Goal: Information Seeking & Learning: Learn about a topic

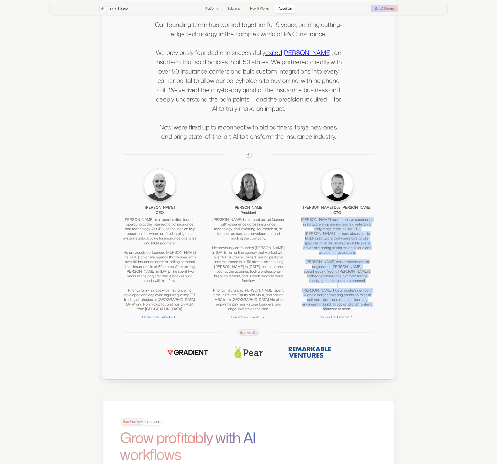
drag, startPoint x: 312, startPoint y: 227, endPoint x: 370, endPoint y: 302, distance: 95.3
click at [370, 302] on div "[PERSON_NAME] has extensive experience in software engineering and is a veteran…" at bounding box center [337, 264] width 73 height 94
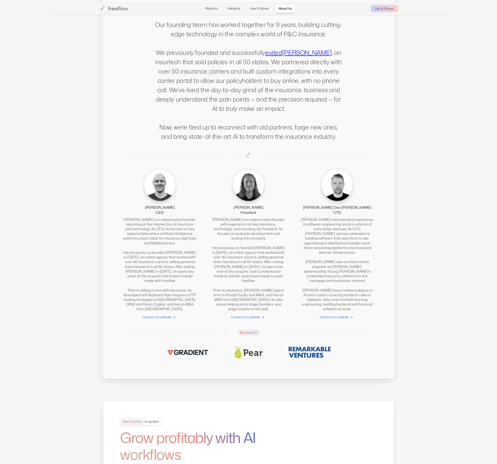
click at [354, 241] on div "[PERSON_NAME] has extensive experience in software engineering and is a veteran…" at bounding box center [337, 264] width 73 height 94
click at [357, 241] on div "[PERSON_NAME] has extensive experience in software engineering and is a veteran…" at bounding box center [337, 264] width 73 height 94
click at [352, 248] on div "[PERSON_NAME] has extensive experience in software engineering and is a veteran…" at bounding box center [337, 264] width 73 height 94
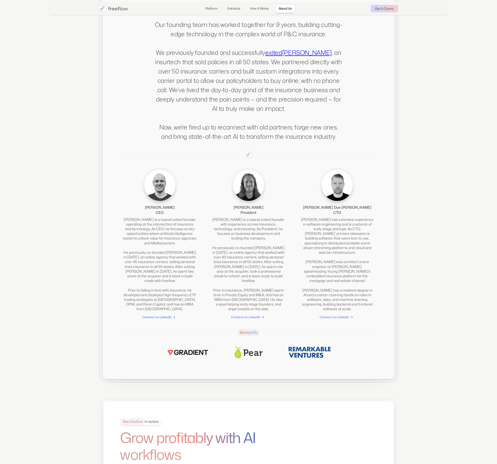
click at [352, 248] on div "[PERSON_NAME] has extensive experience in software engineering and is a veteran…" at bounding box center [337, 264] width 73 height 94
drag, startPoint x: 369, startPoint y: 249, endPoint x: 369, endPoint y: 255, distance: 5.4
click at [368, 249] on div "[PERSON_NAME] has extensive experience in software engineering and is a veteran…" at bounding box center [337, 264] width 73 height 94
click at [371, 253] on div "[PERSON_NAME] has extensive experience in software engineering and is a veteran…" at bounding box center [337, 264] width 73 height 94
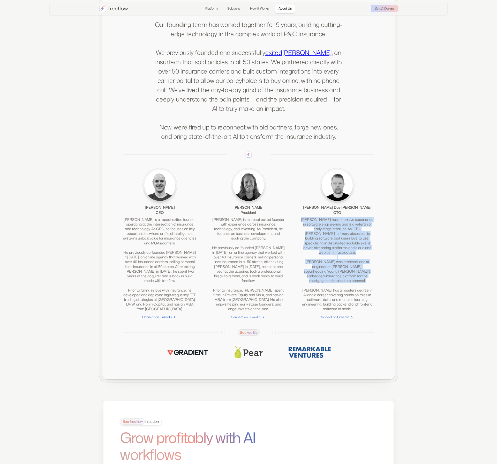
drag, startPoint x: 371, startPoint y: 253, endPoint x: 373, endPoint y: 280, distance: 26.9
click at [371, 280] on div "[PERSON_NAME] has extensive experience in software engineering and is a veteran…" at bounding box center [337, 264] width 73 height 94
click at [373, 280] on div "[PERSON_NAME] has extensive experience in software engineering and is a veteran…" at bounding box center [337, 264] width 73 height 94
drag, startPoint x: 365, startPoint y: 275, endPoint x: 294, endPoint y: 262, distance: 73.1
click at [294, 262] on div "About us This isn't our first rodeo. Our founding team has worked together for …" at bounding box center [248, 173] width 292 height 411
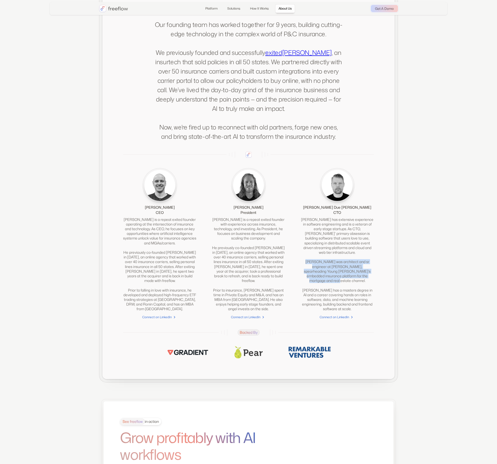
click at [296, 262] on div "[PERSON_NAME] CEO [PERSON_NAME] is a repeat exited founder operating at the int…" at bounding box center [248, 243] width 251 height 151
drag, startPoint x: 324, startPoint y: 267, endPoint x: 373, endPoint y: 312, distance: 67.4
click at [373, 312] on div "[PERSON_NAME] CEO [PERSON_NAME] is a repeat exited founder operating at the int…" at bounding box center [248, 243] width 251 height 151
click at [373, 311] on div "[PERSON_NAME] has extensive experience in software engineering and is a veteran…" at bounding box center [337, 264] width 73 height 94
drag, startPoint x: 373, startPoint y: 310, endPoint x: 299, endPoint y: 264, distance: 87.3
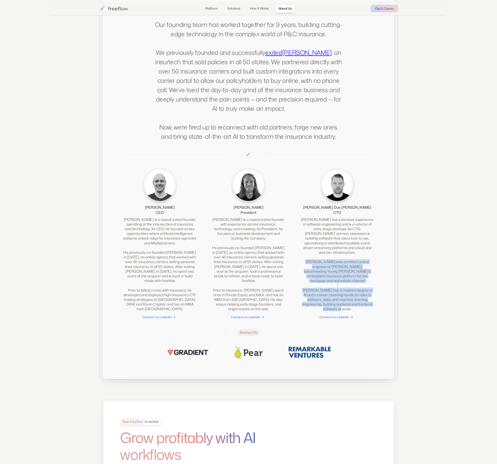
click at [299, 264] on div "[PERSON_NAME] CEO [PERSON_NAME] is a repeat exited founder operating at the int…" at bounding box center [248, 243] width 251 height 151
click at [300, 264] on div "[PERSON_NAME] CEO [PERSON_NAME] is a repeat exited founder operating at the int…" at bounding box center [248, 243] width 251 height 151
drag, startPoint x: 301, startPoint y: 260, endPoint x: 374, endPoint y: 308, distance: 87.0
click at [374, 308] on div "[PERSON_NAME] has extensive experience in software engineering and is a veteran…" at bounding box center [337, 264] width 73 height 94
click at [374, 307] on div "[PERSON_NAME] has extensive experience in software engineering and is a veteran…" at bounding box center [337, 264] width 73 height 94
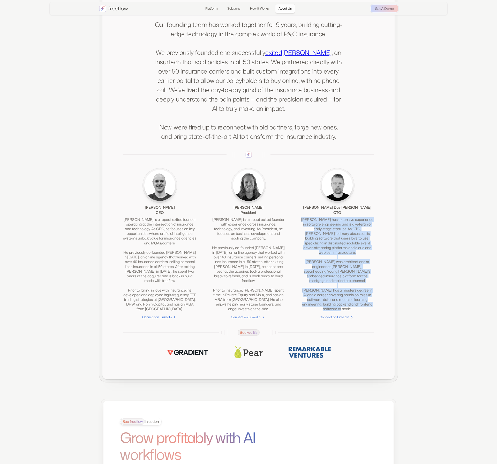
drag, startPoint x: 367, startPoint y: 307, endPoint x: 303, endPoint y: 227, distance: 102.2
click at [302, 226] on div "[PERSON_NAME] has extensive experience in software engineering and is a veteran…" at bounding box center [337, 264] width 73 height 94
click at [303, 227] on div "[PERSON_NAME] has extensive experience in software engineering and is a veteran…" at bounding box center [337, 264] width 73 height 94
drag, startPoint x: 302, startPoint y: 226, endPoint x: 373, endPoint y: 308, distance: 108.8
click at [373, 308] on div "[PERSON_NAME] has extensive experience in software engineering and is a veteran…" at bounding box center [337, 264] width 73 height 94
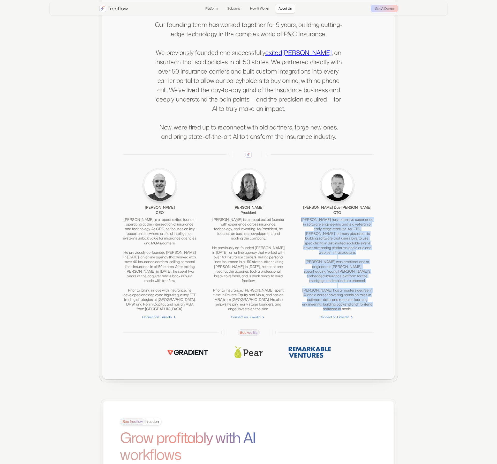
click at [373, 308] on div "[PERSON_NAME] has extensive experience in software engineering and is a veteran…" at bounding box center [337, 264] width 73 height 94
drag, startPoint x: 364, startPoint y: 299, endPoint x: 303, endPoint y: 222, distance: 98.3
click at [303, 222] on div "About us This isn't our first rodeo. Our founding team has worked together for …" at bounding box center [248, 173] width 292 height 411
click at [337, 236] on div "[PERSON_NAME] has extensive experience in software engineering and is a veteran…" at bounding box center [337, 264] width 73 height 94
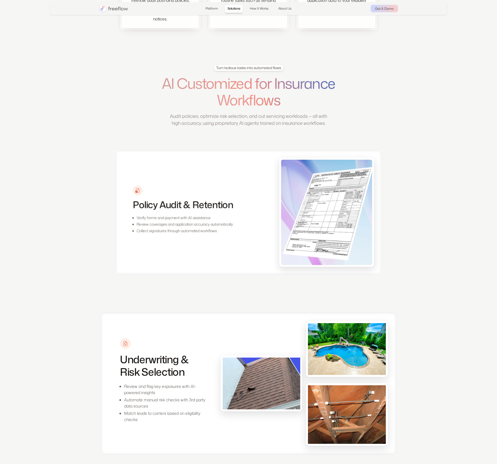
scroll to position [88, 0]
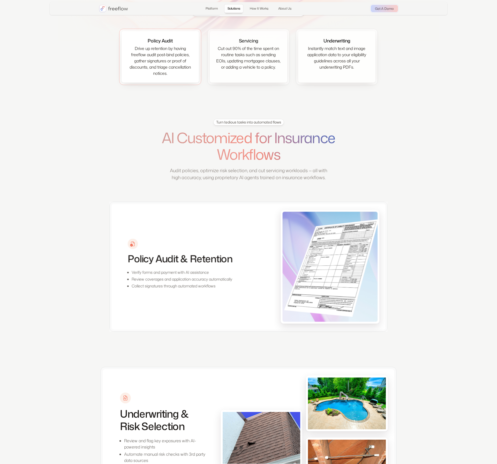
click at [126, 64] on div "Policy Audit Drive up retention by having freeflow audit post-bind policies, ga…" at bounding box center [160, 56] width 77 height 51
